Goal: Information Seeking & Learning: Obtain resource

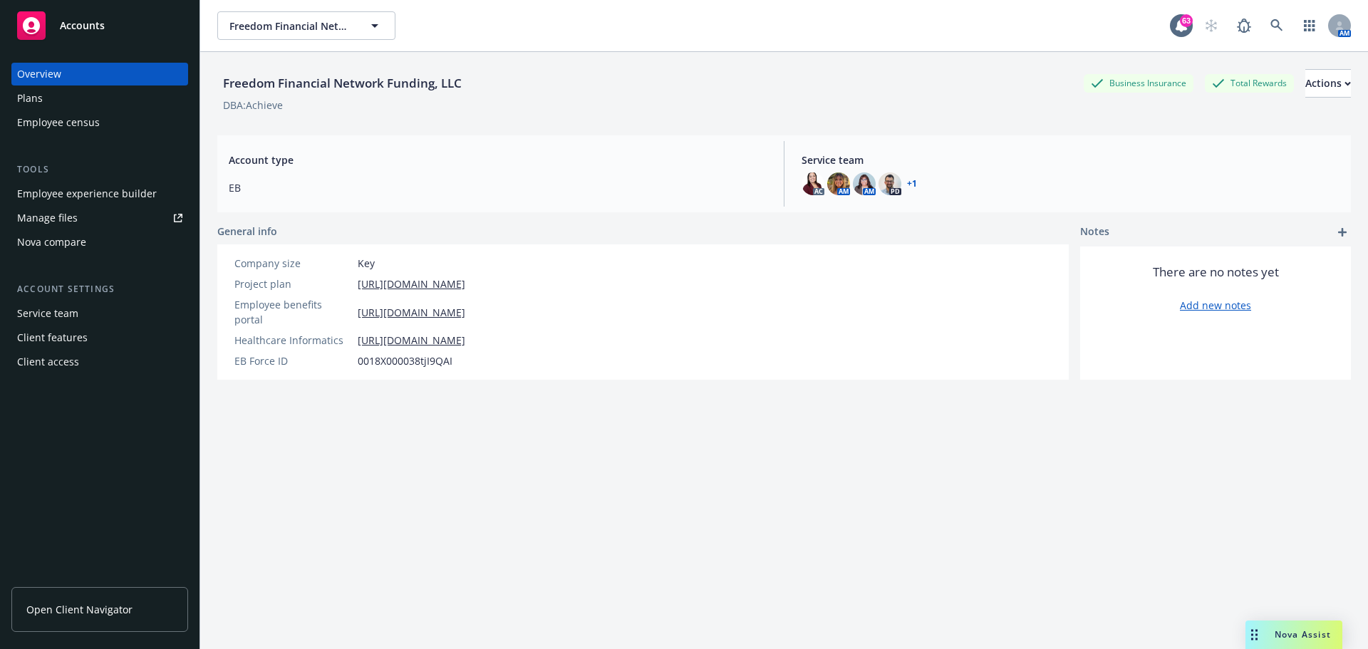
click at [92, 619] on link "Open Client Navigator" at bounding box center [99, 609] width 177 height 45
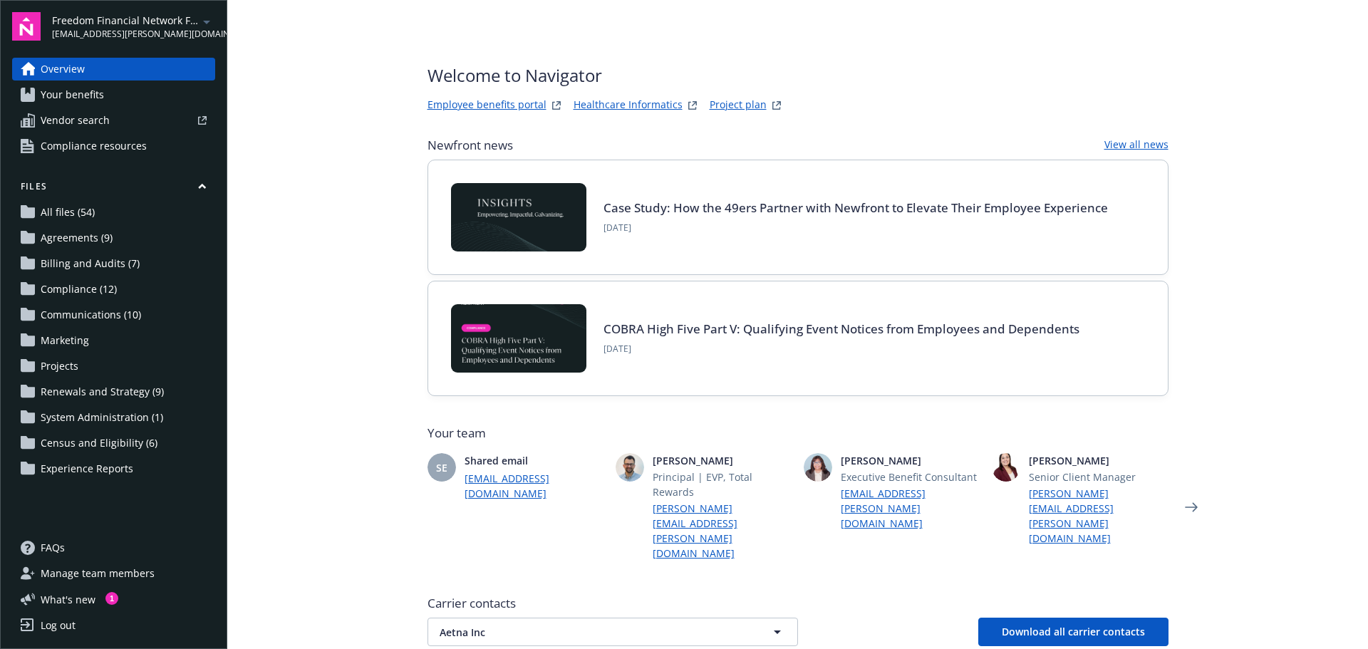
click at [488, 101] on link "Employee benefits portal" at bounding box center [487, 105] width 119 height 17
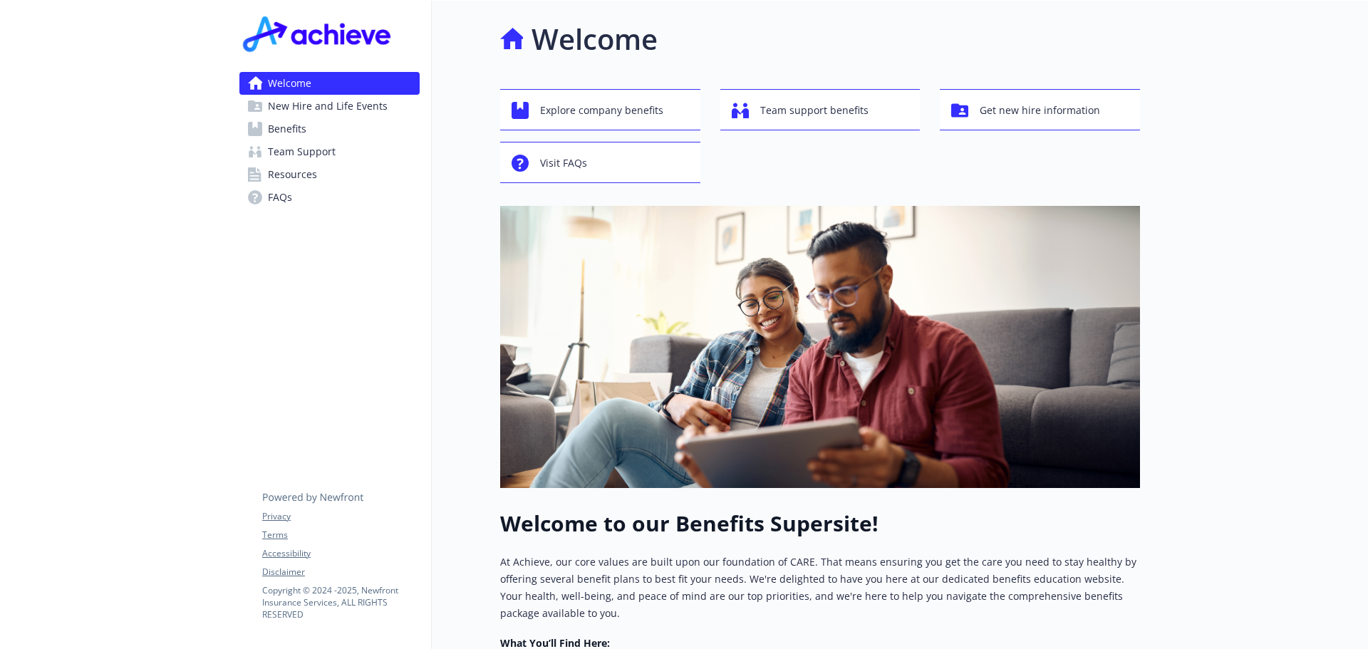
click at [278, 130] on span "Benefits" at bounding box center [287, 129] width 38 height 23
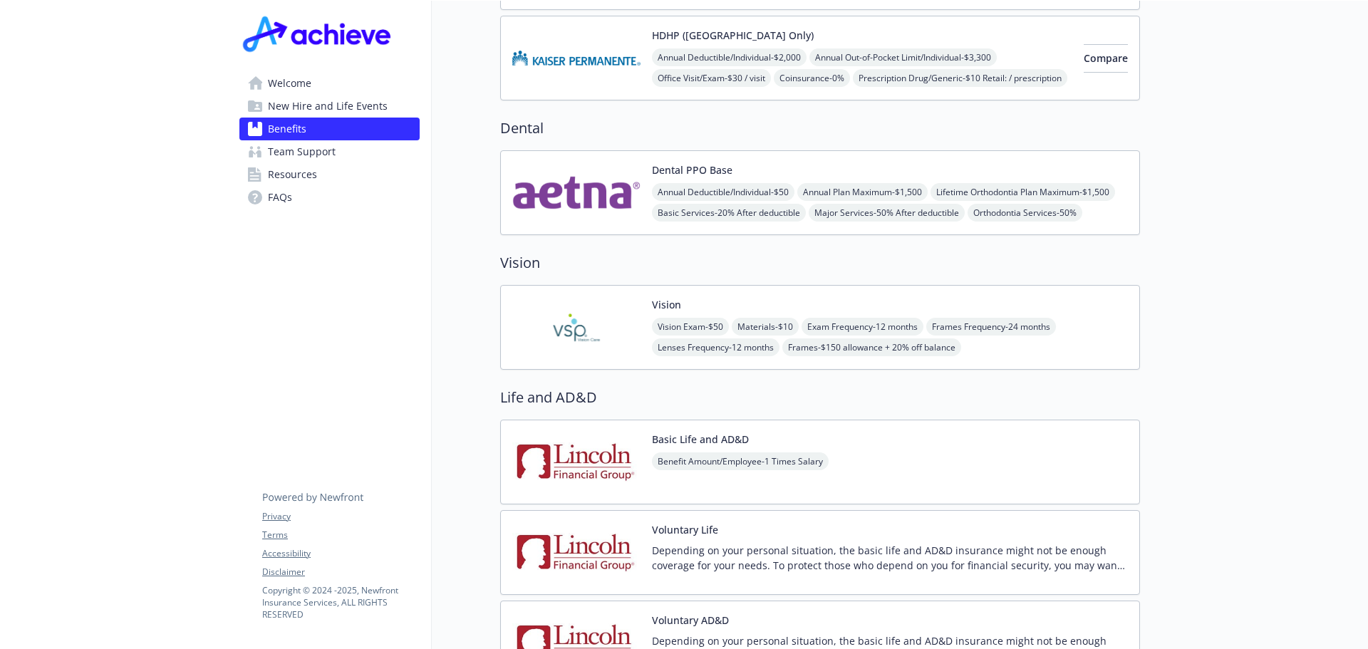
scroll to position [676, 0]
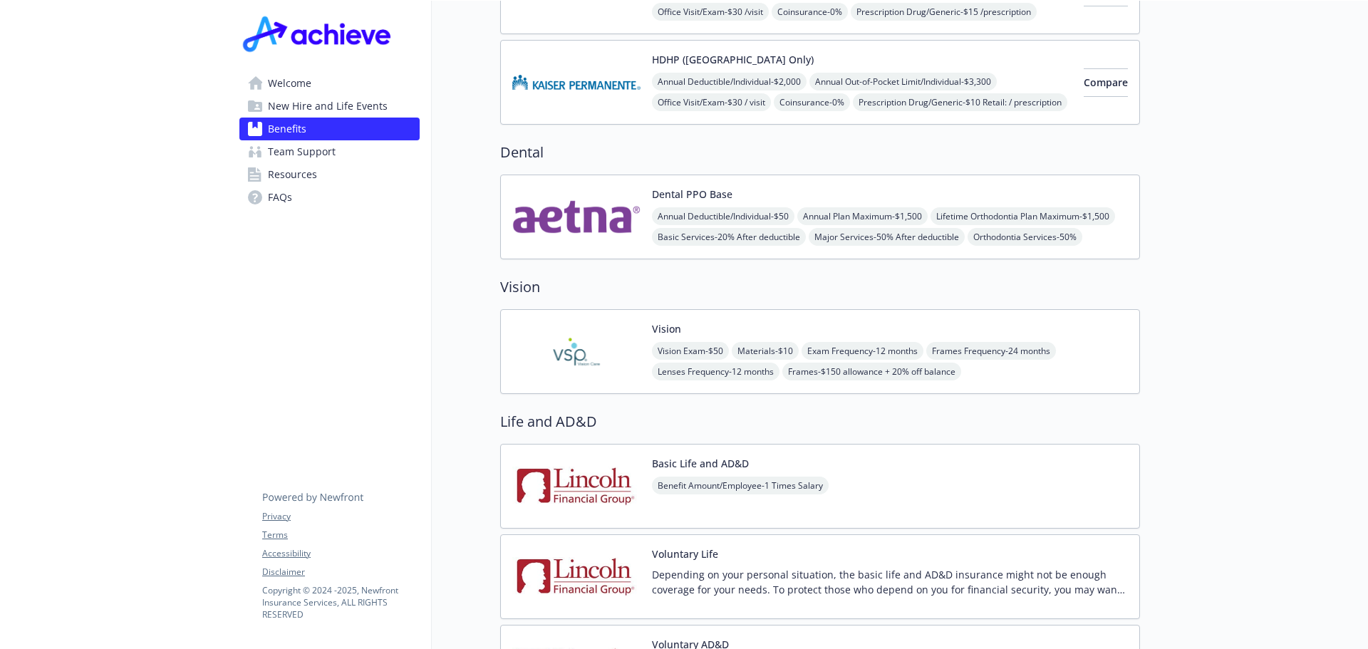
click at [614, 198] on img at bounding box center [576, 217] width 128 height 61
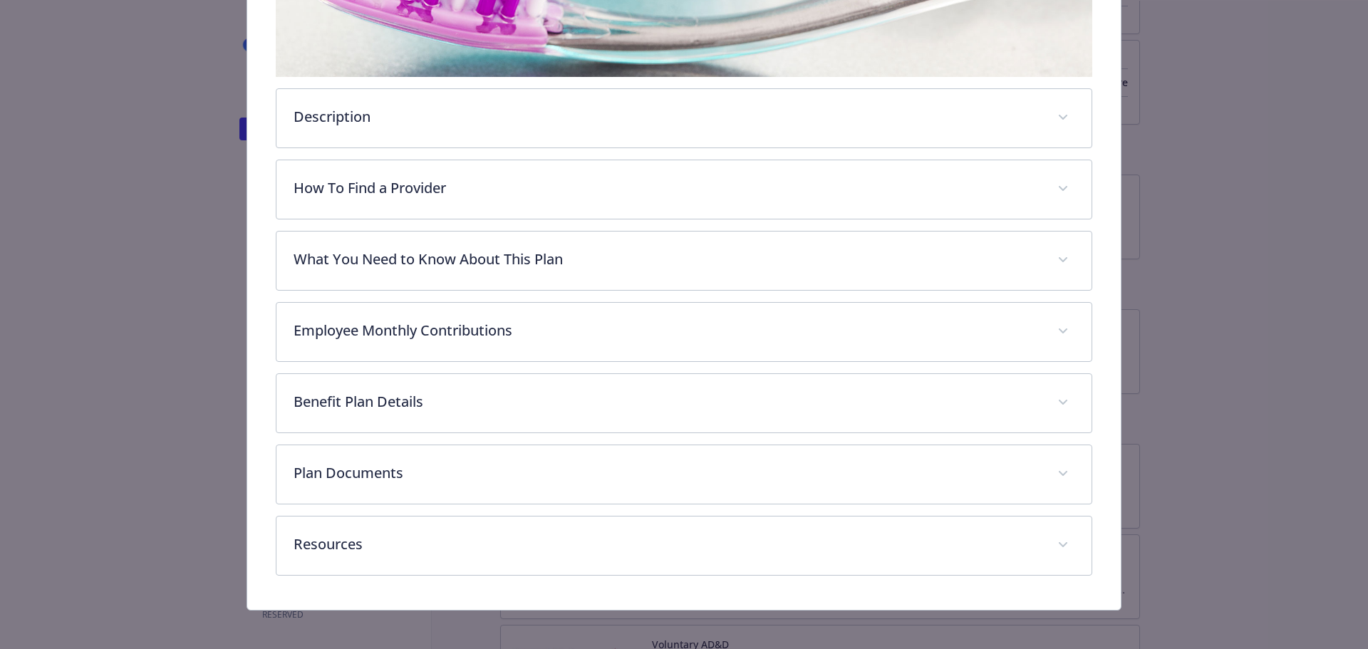
scroll to position [423, 0]
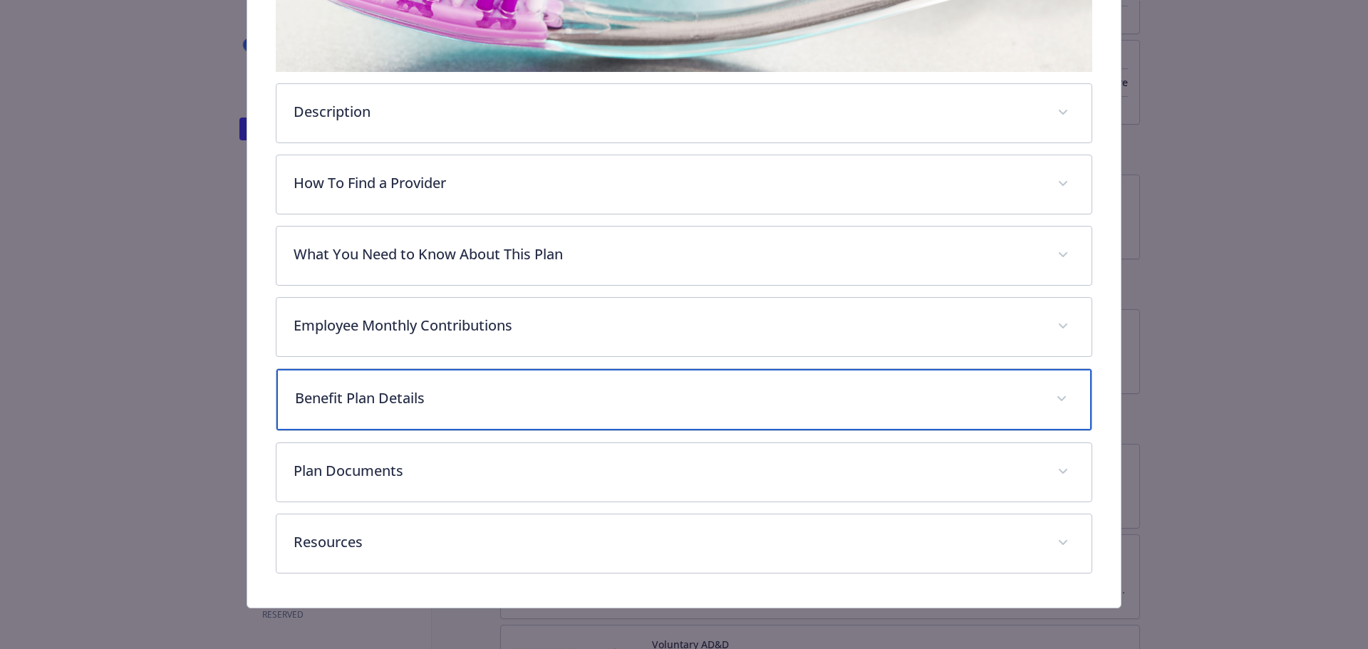
click at [1057, 396] on icon "details for plan Dental - Dental PPO Base - Dental PPO" at bounding box center [1061, 398] width 9 height 5
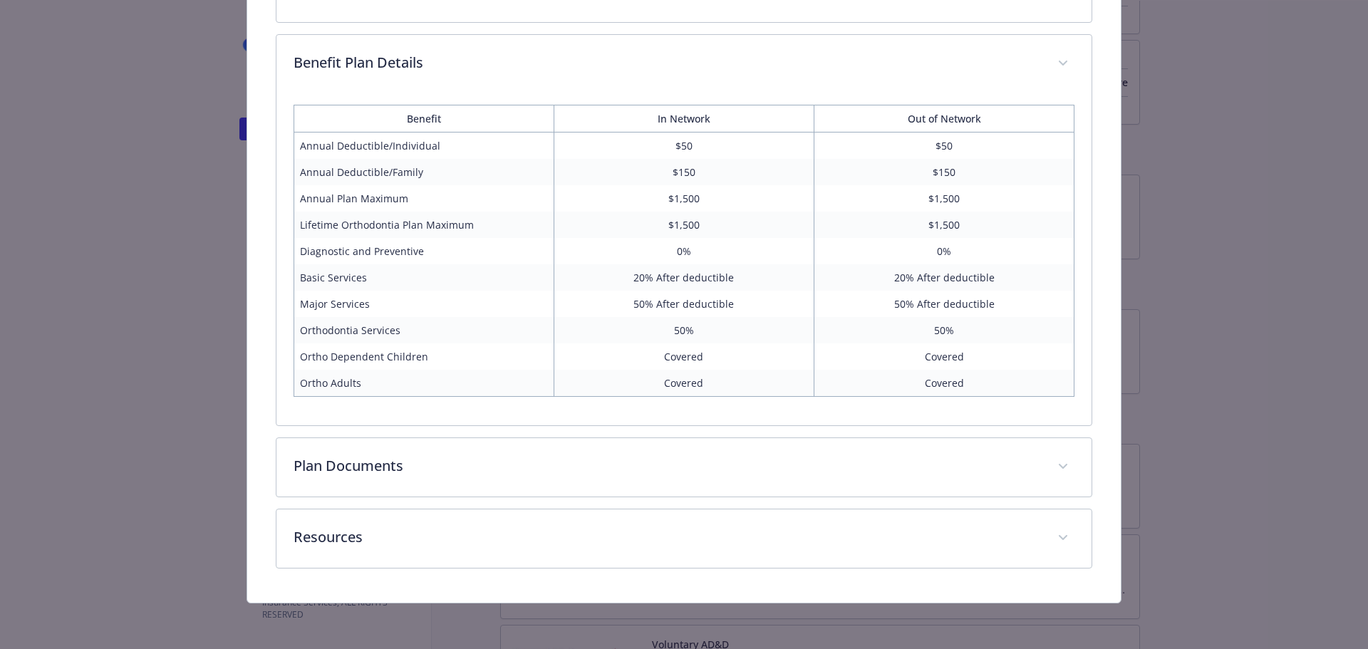
scroll to position [755, 0]
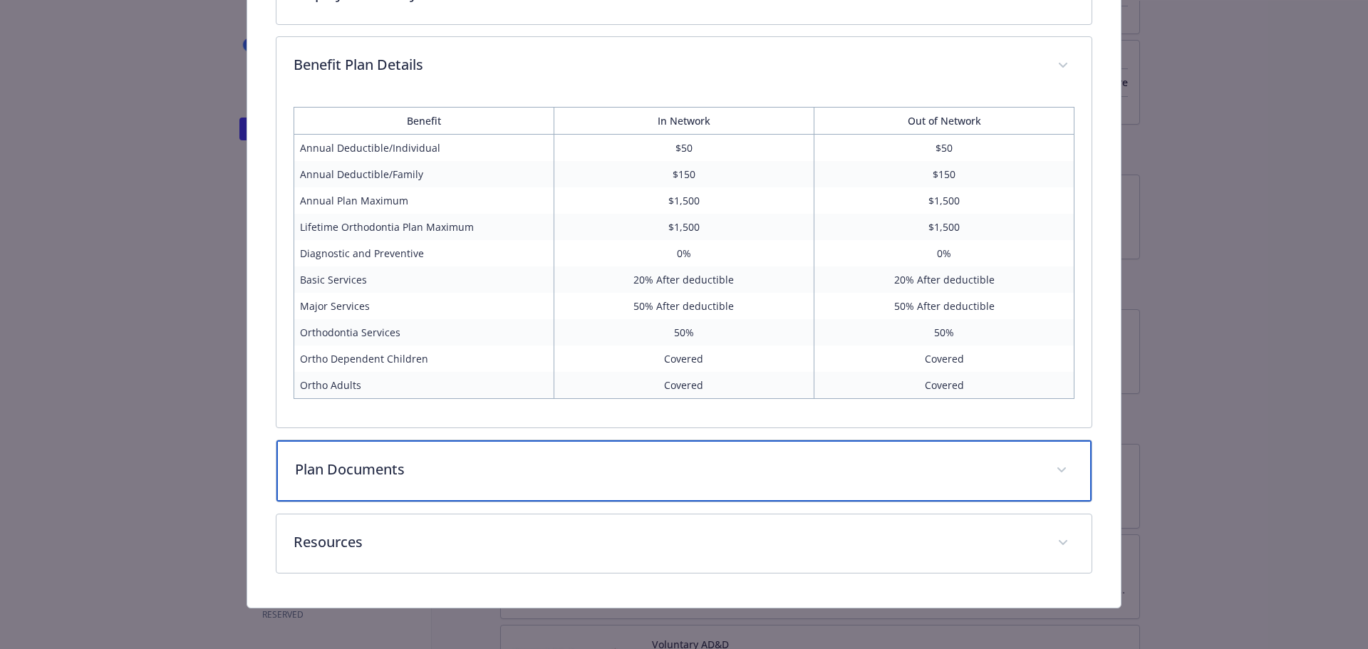
click at [1050, 466] on span "details for plan Dental - Dental PPO Base - Dental PPO" at bounding box center [1061, 470] width 23 height 23
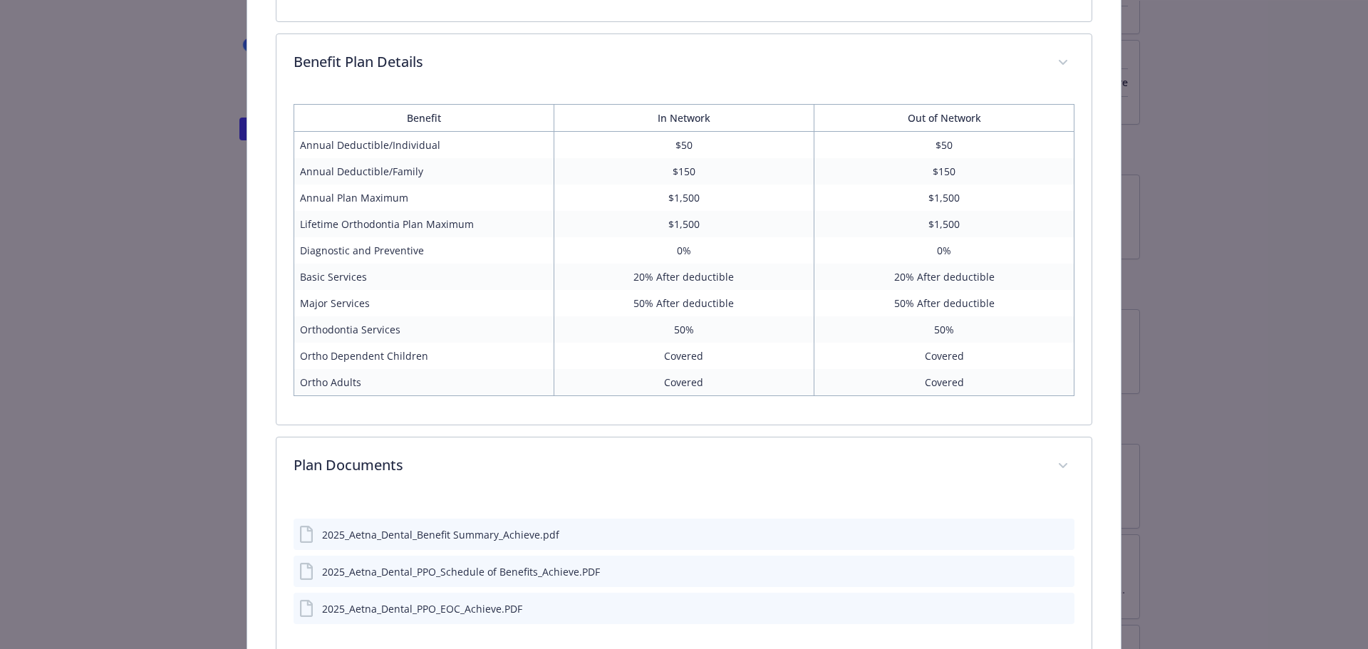
click at [1055, 534] on icon "preview file" at bounding box center [1061, 534] width 13 height 10
